Goal: Transaction & Acquisition: Download file/media

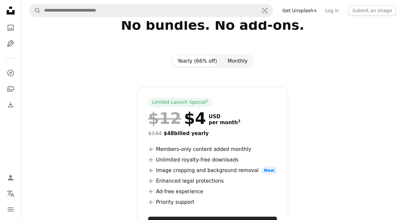
scroll to position [42, 0]
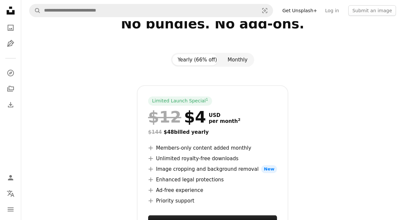
click at [232, 62] on button "Monthly" at bounding box center [237, 59] width 30 height 11
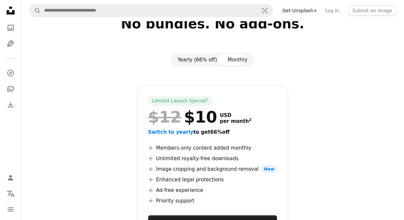
click at [204, 61] on button "Yearly (66% off)" at bounding box center [197, 59] width 50 height 11
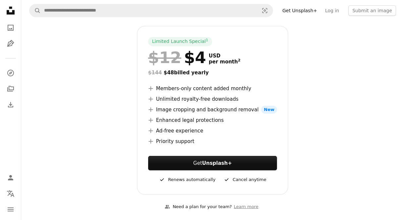
scroll to position [0, 0]
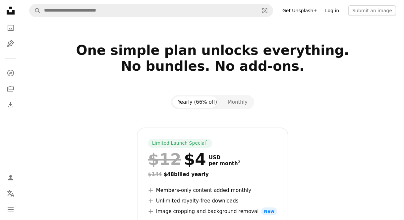
click at [334, 13] on link "Log in" at bounding box center [332, 10] width 22 height 11
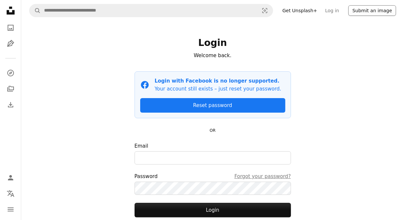
click at [372, 11] on button "Submit an image" at bounding box center [372, 10] width 48 height 11
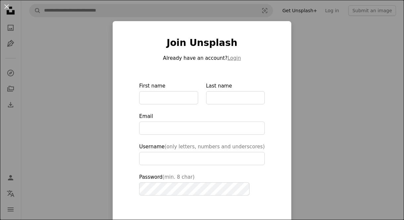
click at [333, 41] on div "An X shape Join Unsplash Already have an account? Login First name Last name Em…" at bounding box center [202, 110] width 404 height 220
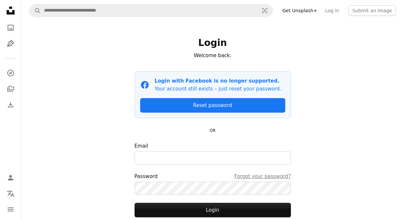
click at [295, 9] on link "Get Unsplash+" at bounding box center [299, 10] width 43 height 11
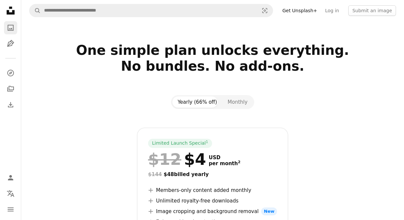
click at [5, 27] on link "A photo" at bounding box center [10, 27] width 13 height 13
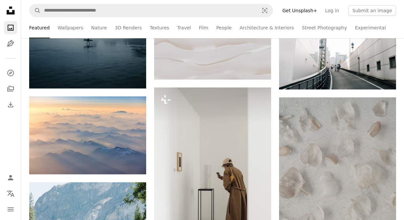
scroll to position [333, 0]
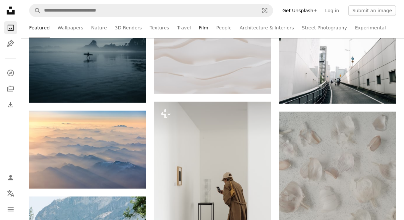
click at [199, 31] on link "Film" at bounding box center [203, 27] width 9 height 21
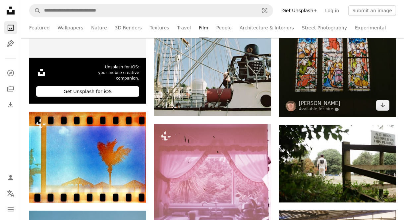
scroll to position [158, 0]
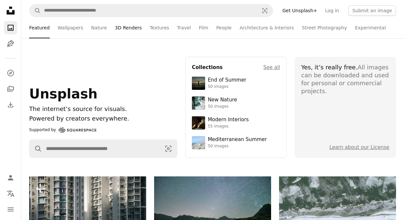
click at [115, 24] on link "3D Renders" at bounding box center [128, 27] width 27 height 21
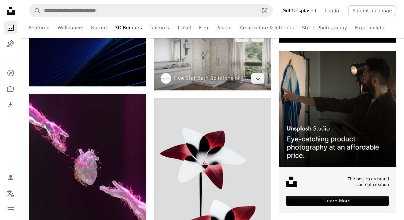
scroll to position [2046, 0]
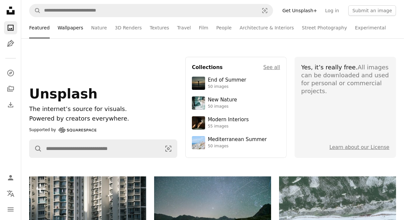
click at [72, 25] on link "Wallpapers" at bounding box center [70, 27] width 25 height 21
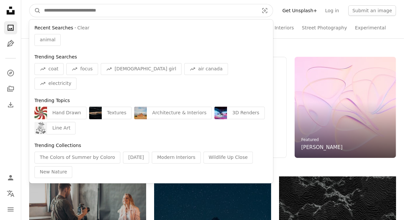
click at [58, 10] on input "Find visuals sitewide" at bounding box center [149, 10] width 216 height 13
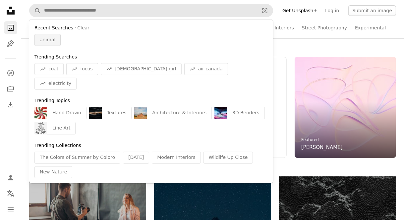
click at [51, 35] on div "animal" at bounding box center [47, 40] width 26 height 12
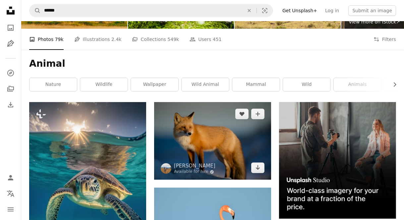
scroll to position [64, 0]
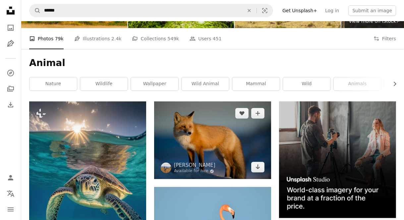
click at [212, 148] on img at bounding box center [212, 141] width 117 height 78
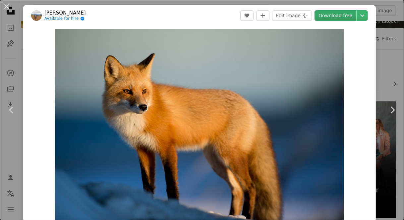
click at [341, 18] on link "Download free" at bounding box center [335, 15] width 42 height 11
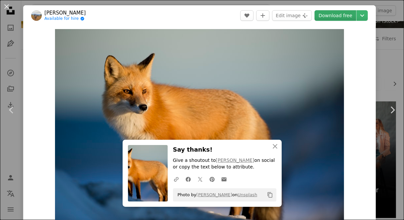
click at [341, 18] on link "Download free" at bounding box center [335, 15] width 42 height 11
click at [10, 5] on button "An X shape" at bounding box center [7, 7] width 8 height 8
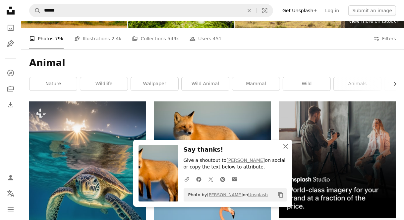
click at [283, 147] on icon "An X shape" at bounding box center [285, 147] width 8 height 8
